Goal: Use online tool/utility: Utilize a website feature to perform a specific function

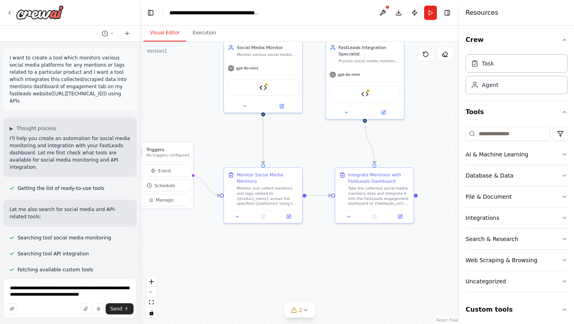
drag, startPoint x: 314, startPoint y: 270, endPoint x: 241, endPoint y: 262, distance: 73.7
click at [241, 262] on div ".deletable-edge-delete-btn { width: 20px; height: 20px; border: 0px solid #ffff…" at bounding box center [299, 182] width 319 height 282
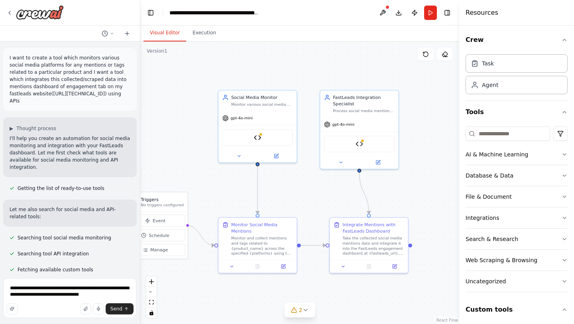
drag, startPoint x: 355, startPoint y: 242, endPoint x: 355, endPoint y: 293, distance: 50.6
click at [355, 293] on div ".deletable-edge-delete-btn { width: 20px; height: 20px; border: 0px solid #ffff…" at bounding box center [299, 182] width 319 height 282
drag, startPoint x: 10, startPoint y: 57, endPoint x: 44, endPoint y: 47, distance: 35.3
click at [44, 47] on div "I want to create a tool which monitors various social media platforms for any m…" at bounding box center [70, 157] width 140 height 233
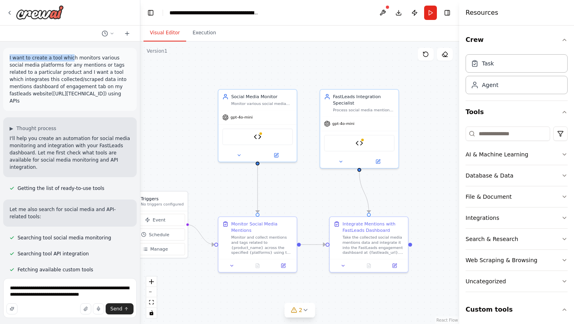
drag, startPoint x: 10, startPoint y: 58, endPoint x: 70, endPoint y: 56, distance: 59.8
click at [70, 56] on p "I want to create a tool which monitors various social media platforms for any m…" at bounding box center [70, 79] width 121 height 50
drag, startPoint x: 8, startPoint y: 57, endPoint x: 49, endPoint y: 105, distance: 63.3
click at [49, 105] on div "I want to create a tool which monitors various social media platforms for any m…" at bounding box center [70, 79] width 134 height 63
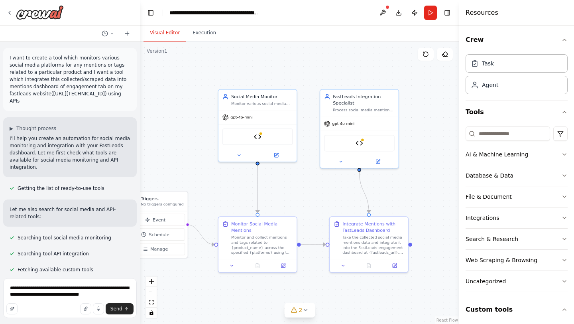
copy p "I want to create a tool which monitors various social media platforms for any m…"
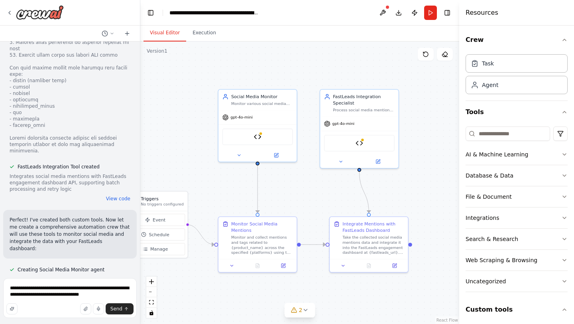
scroll to position [1140, 0]
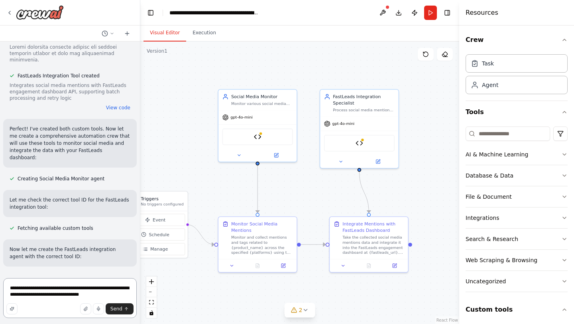
click at [114, 291] on textarea "**********" at bounding box center [70, 298] width 134 height 40
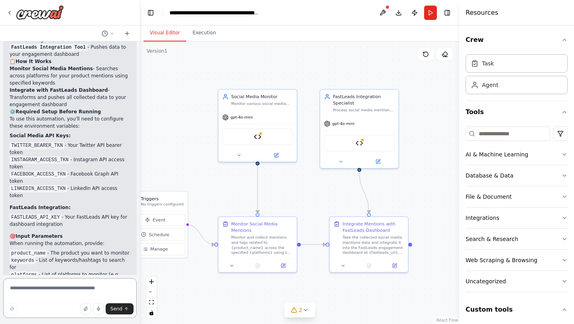
scroll to position [1703, 0]
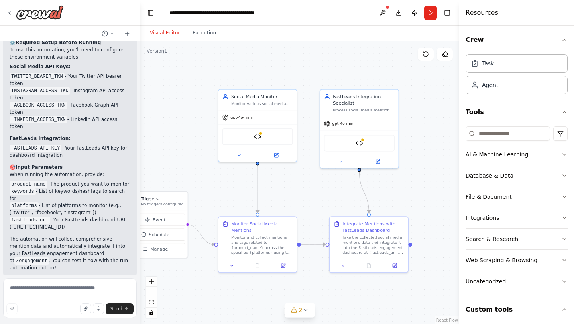
click at [558, 173] on button "Database & Data" at bounding box center [516, 175] width 102 height 21
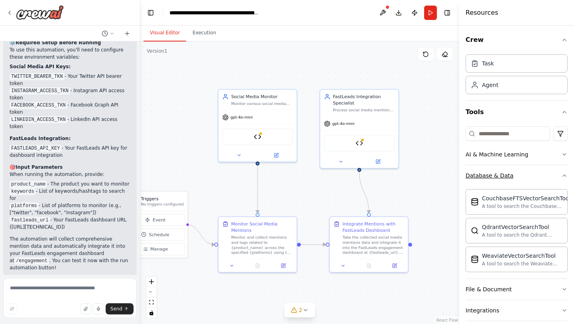
click at [557, 173] on button "Database & Data" at bounding box center [516, 175] width 102 height 21
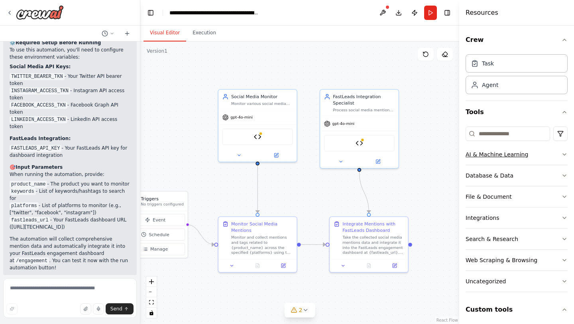
click at [557, 157] on button "AI & Machine Learning" at bounding box center [516, 154] width 102 height 21
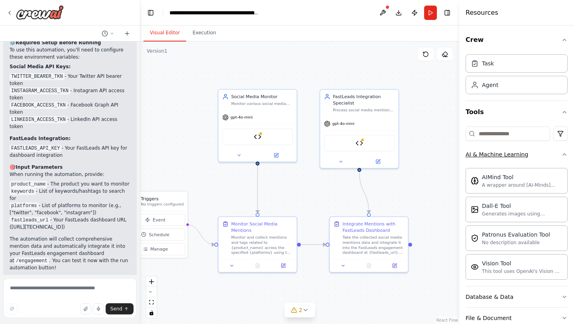
click at [557, 157] on button "AI & Machine Learning" at bounding box center [516, 154] width 102 height 21
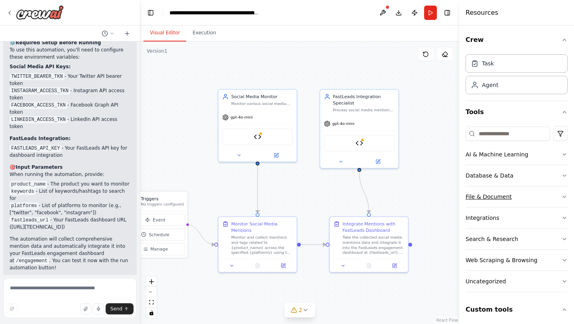
click at [549, 196] on button "File & Document" at bounding box center [516, 196] width 102 height 21
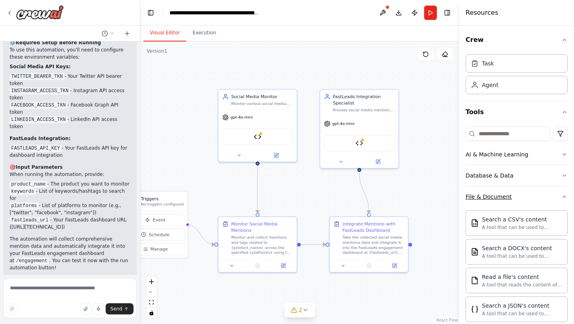
click at [546, 196] on button "File & Document" at bounding box center [516, 196] width 102 height 21
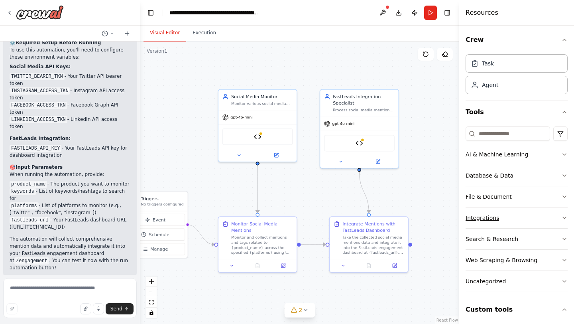
scroll to position [67, 0]
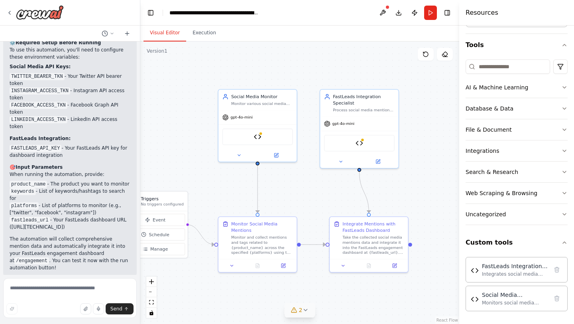
click at [304, 309] on icon at bounding box center [305, 310] width 3 height 2
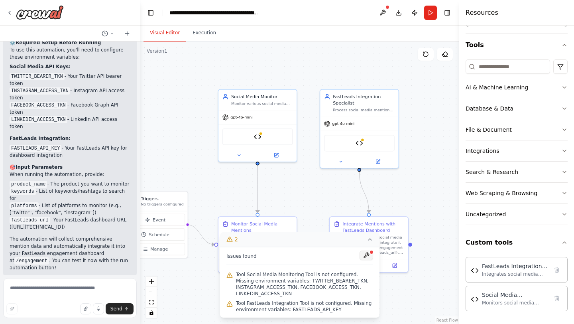
click at [367, 257] on button at bounding box center [366, 255] width 14 height 10
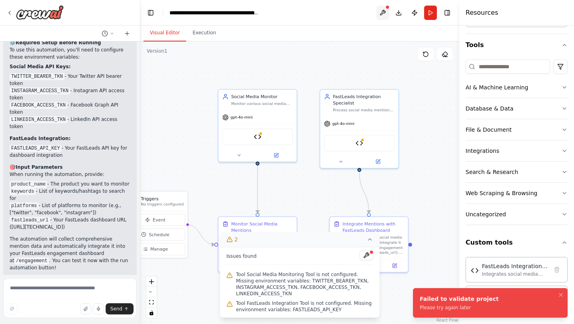
click at [381, 12] on button at bounding box center [382, 13] width 13 height 14
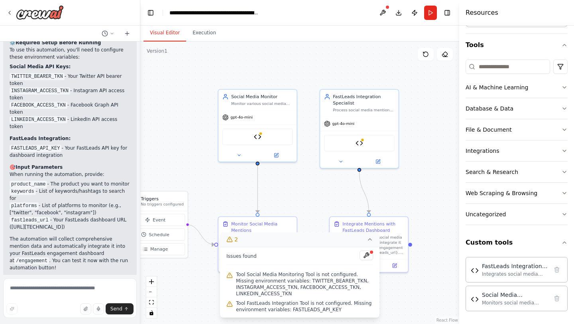
click at [369, 241] on icon at bounding box center [370, 239] width 6 height 6
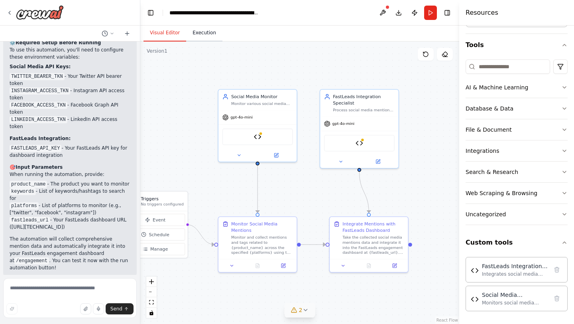
click at [199, 35] on button "Execution" at bounding box center [204, 33] width 36 height 17
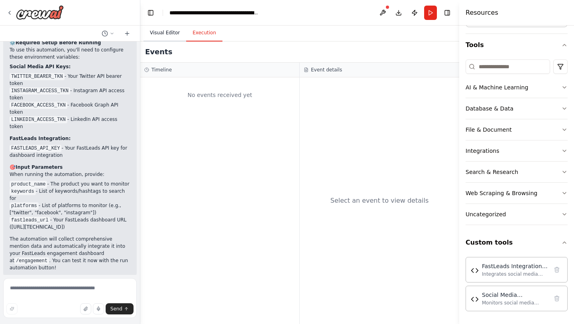
click at [168, 35] on button "Visual Editor" at bounding box center [164, 33] width 43 height 17
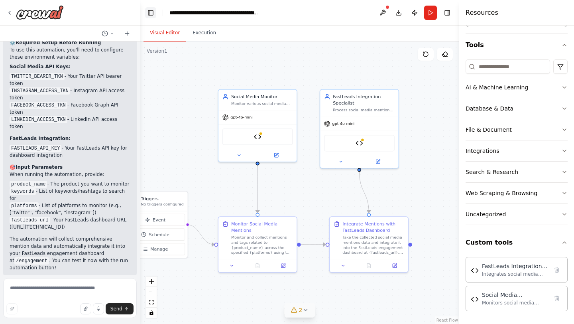
click at [149, 17] on button "Toggle Left Sidebar" at bounding box center [150, 12] width 11 height 11
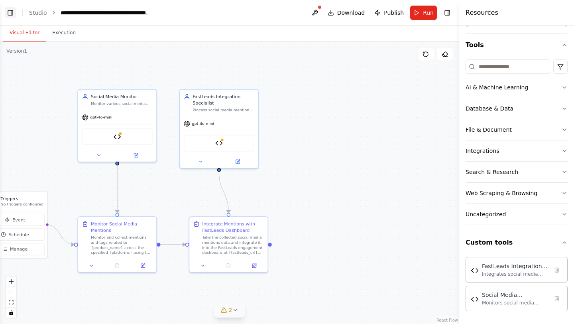
click at [10, 11] on button "Toggle Left Sidebar" at bounding box center [10, 12] width 11 height 11
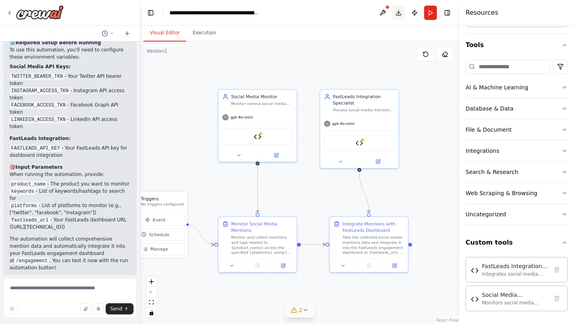
click at [397, 14] on button "Download" at bounding box center [398, 13] width 13 height 14
